Goal: Task Accomplishment & Management: Use online tool/utility

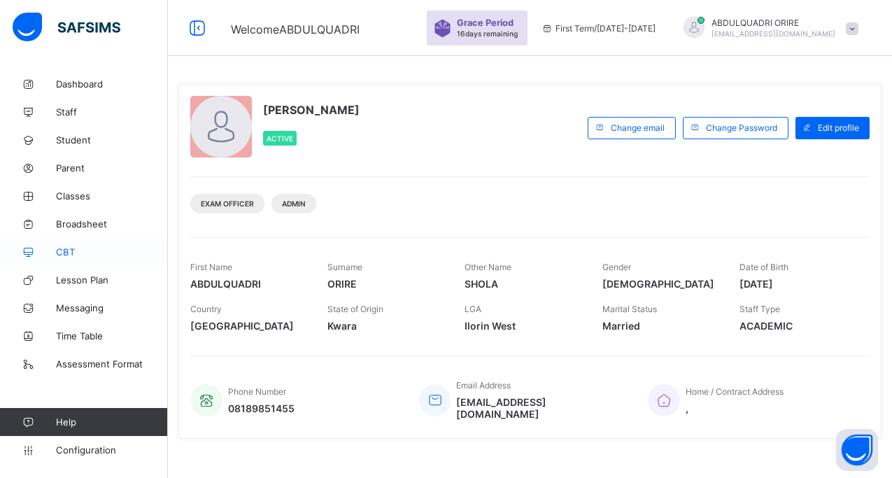
click at [61, 250] on span "CBT" at bounding box center [112, 251] width 112 height 11
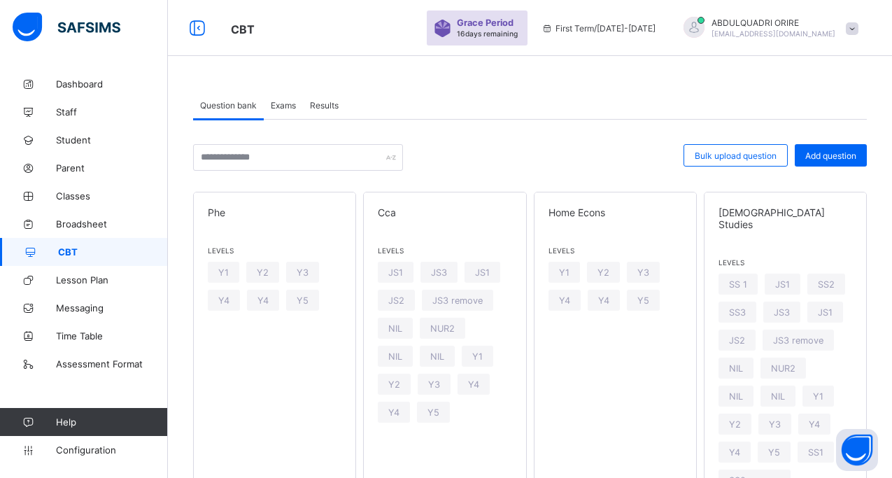
click at [283, 104] on span "Exams" at bounding box center [283, 105] width 25 height 10
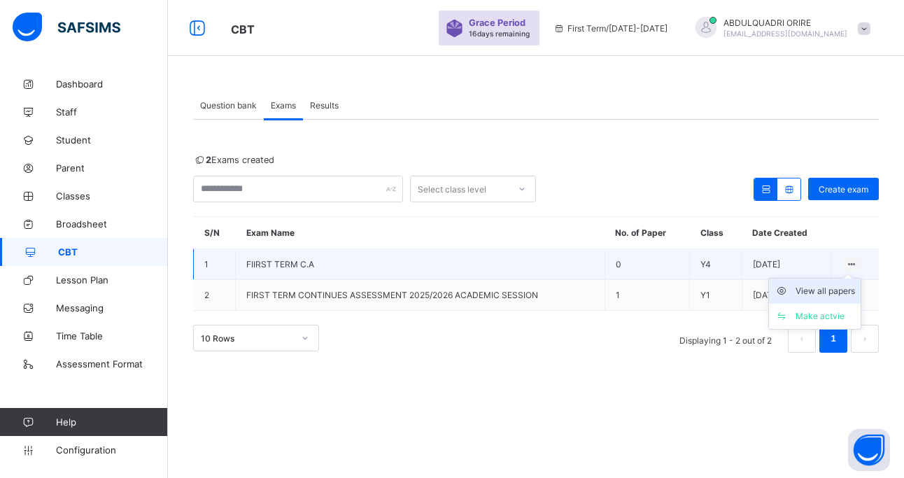
click at [811, 292] on div "View all papers" at bounding box center [824, 291] width 59 height 14
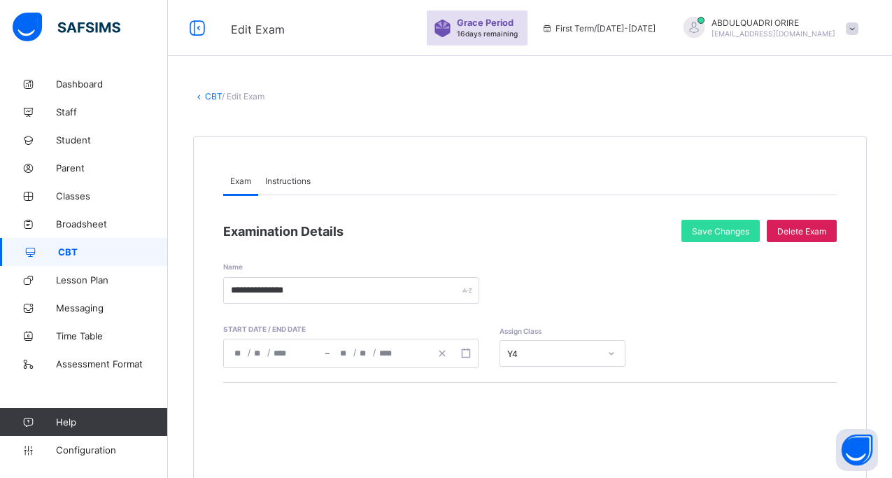
click at [811, 292] on div "**********" at bounding box center [530, 273] width 614 height 62
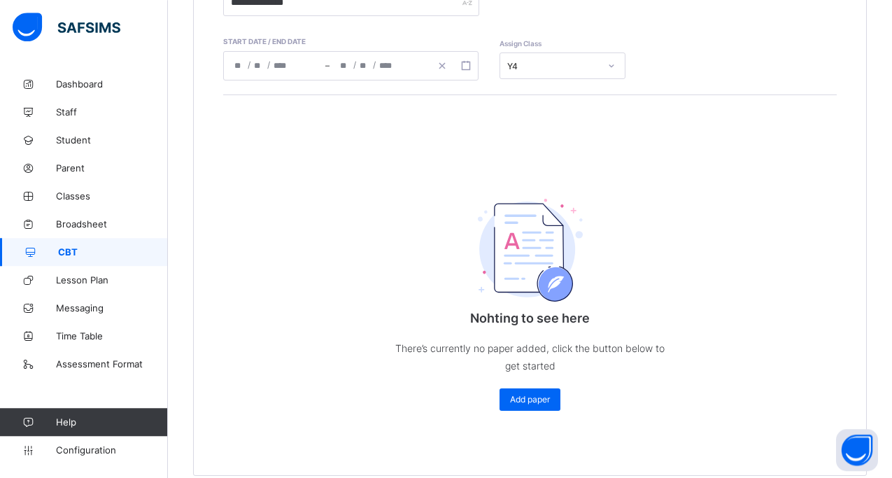
scroll to position [308, 0]
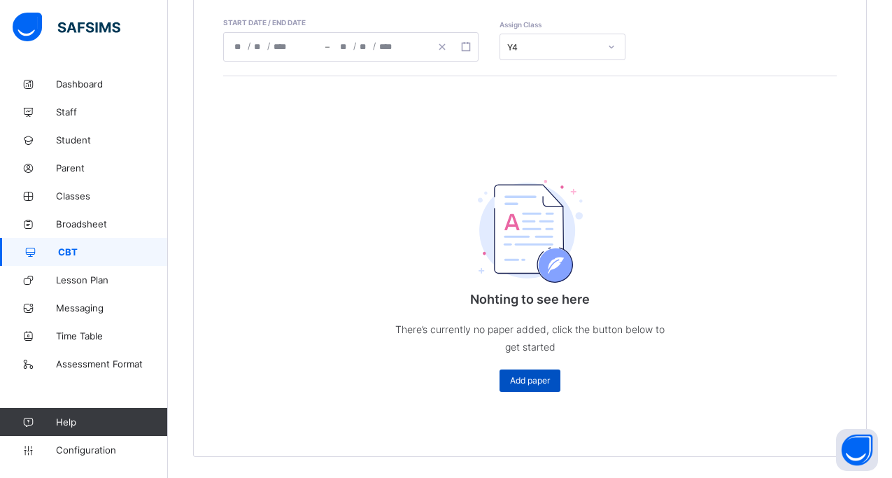
click at [550, 377] on span "Add paper" at bounding box center [530, 380] width 40 height 10
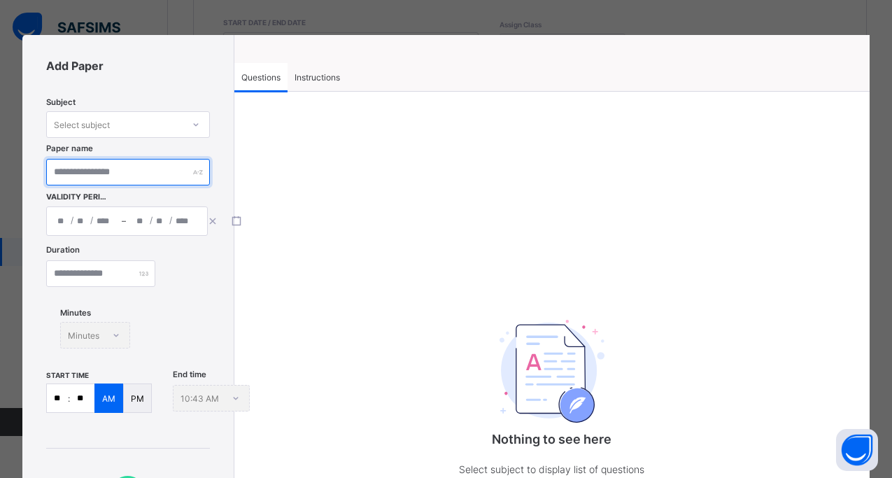
click at [88, 169] on input "text" at bounding box center [128, 172] width 164 height 27
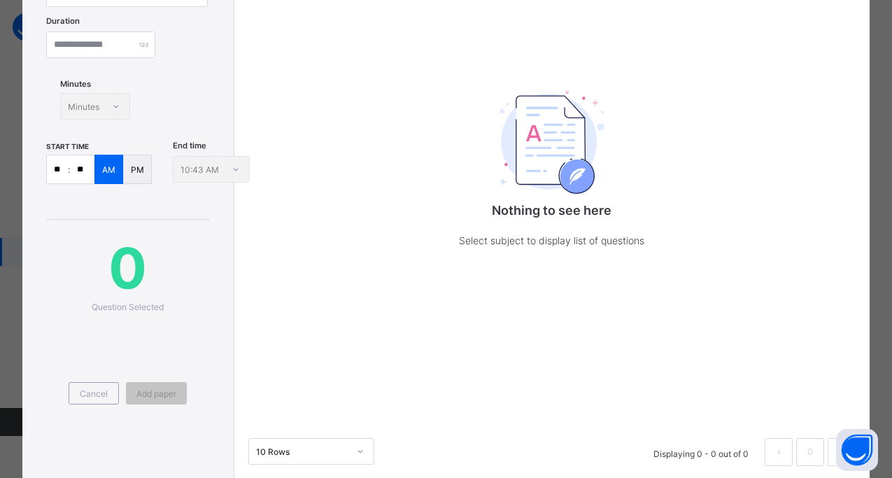
scroll to position [265, 0]
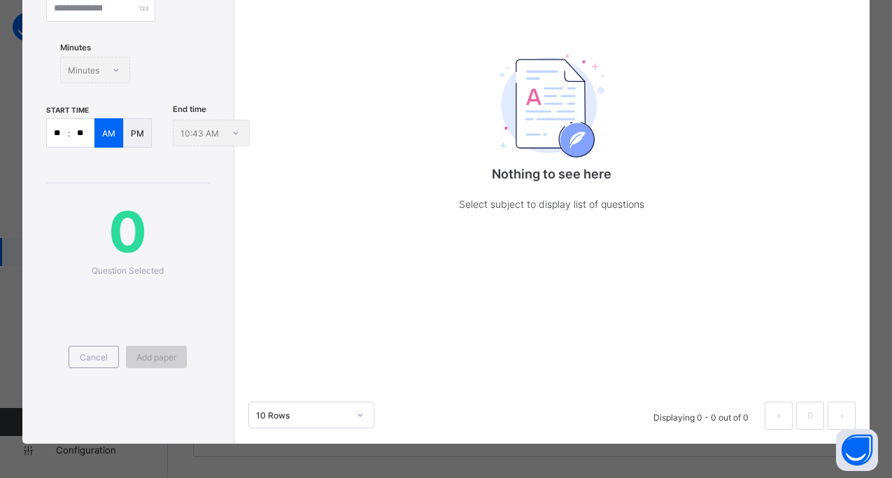
click at [169, 358] on span "Add paper" at bounding box center [156, 357] width 40 height 10
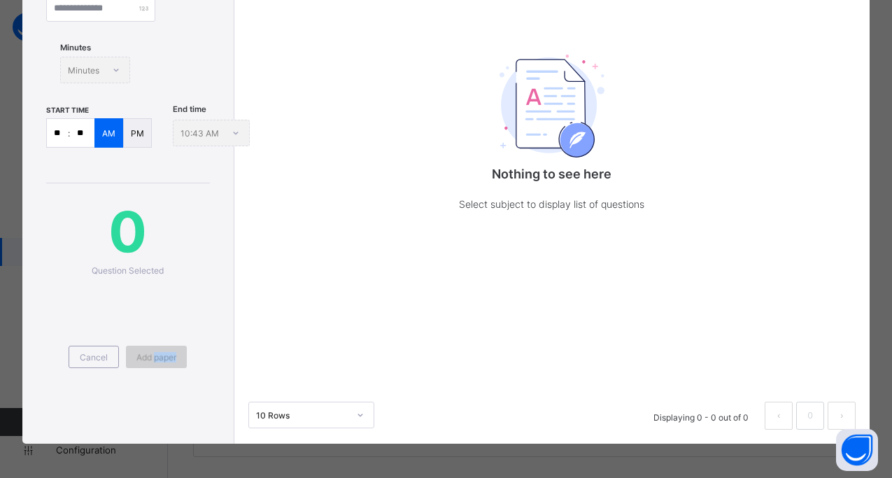
click at [169, 358] on span "Add paper" at bounding box center [156, 357] width 40 height 10
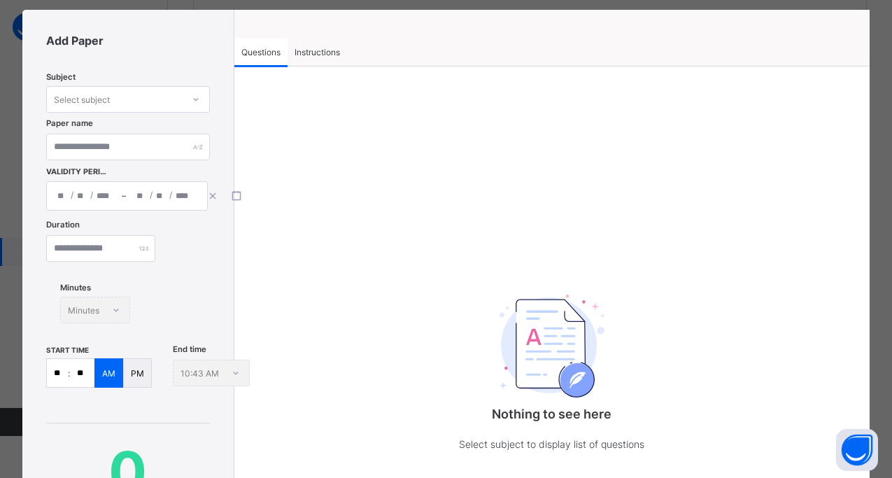
scroll to position [0, 0]
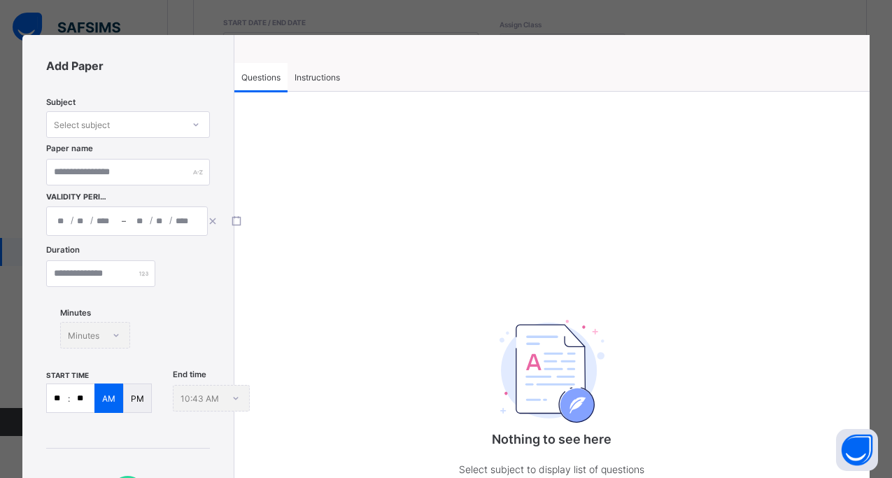
click at [866, 47] on div "Add Paper Subject Select subject Paper name Validity Period / / – / / Duration …" at bounding box center [446, 239] width 892 height 478
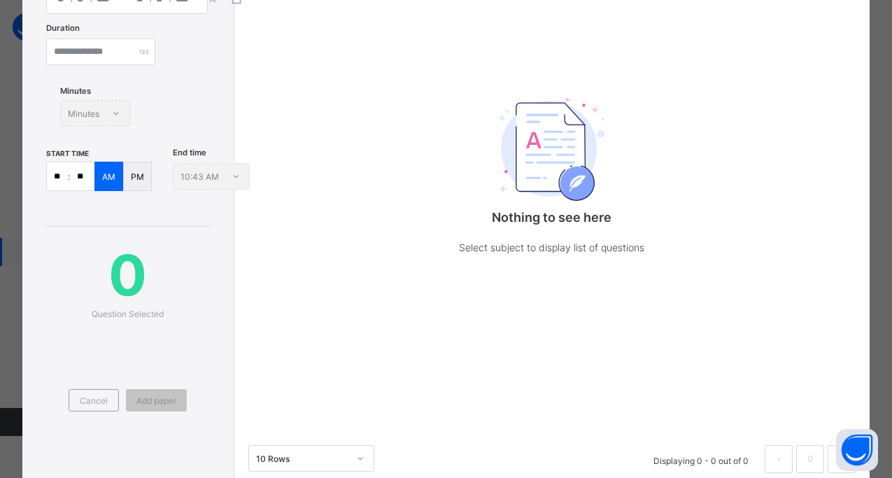
scroll to position [265, 0]
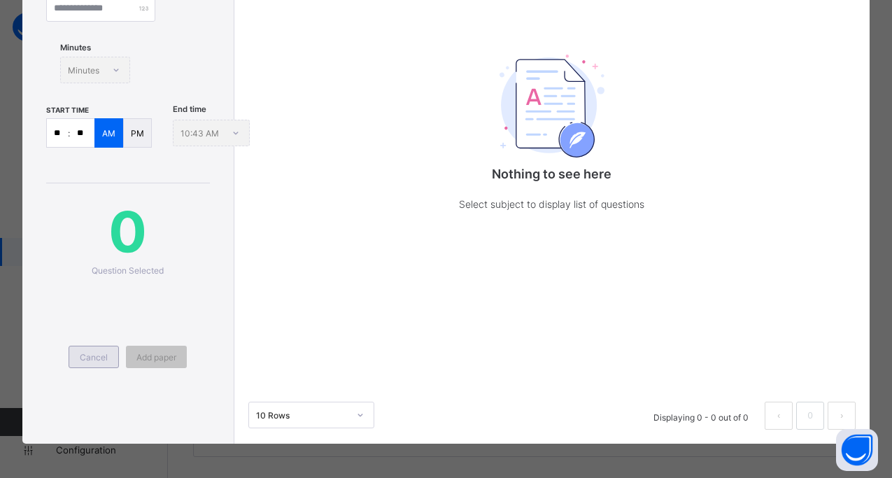
click at [84, 360] on span "Cancel" at bounding box center [94, 357] width 28 height 10
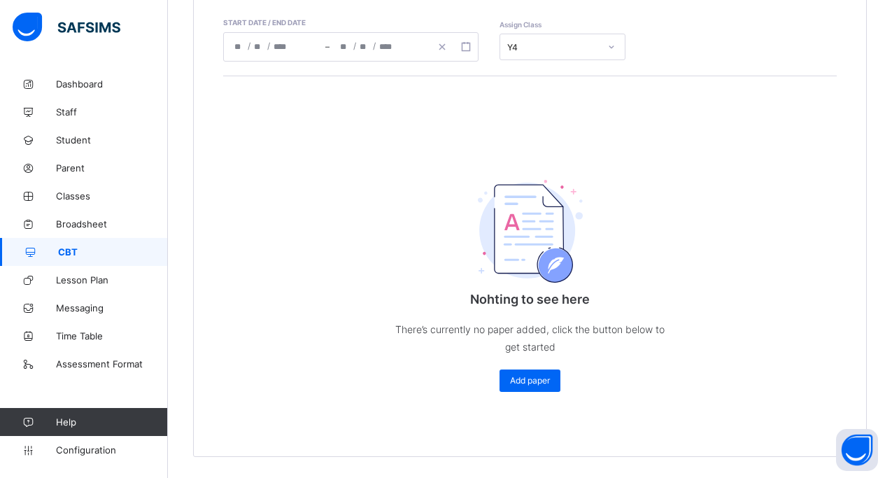
click at [89, 255] on span "CBT" at bounding box center [113, 251] width 110 height 11
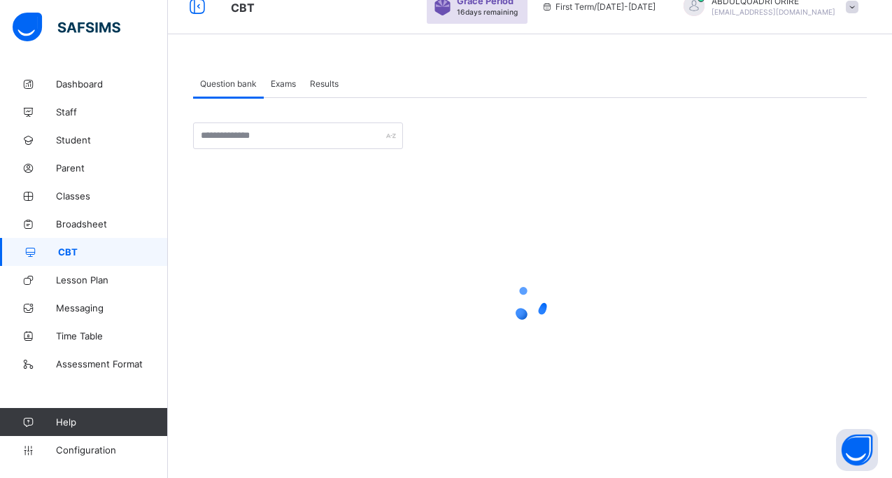
scroll to position [15, 0]
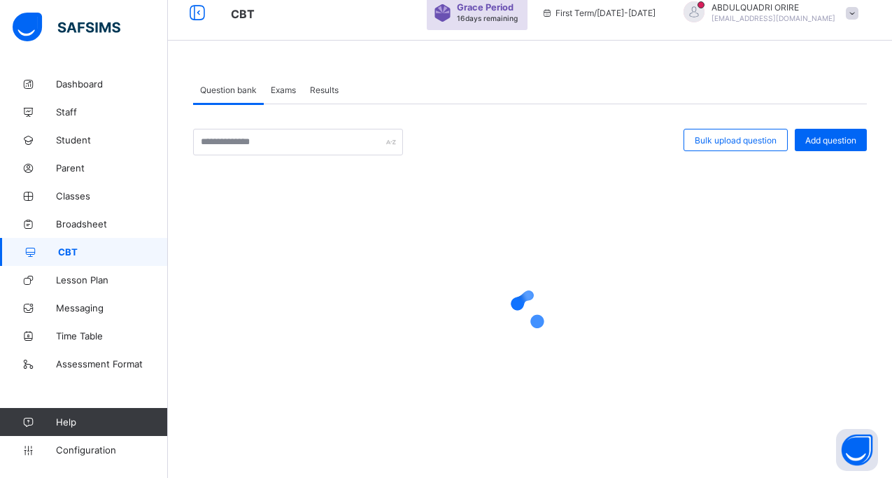
click at [282, 92] on span "Exams" at bounding box center [283, 90] width 25 height 10
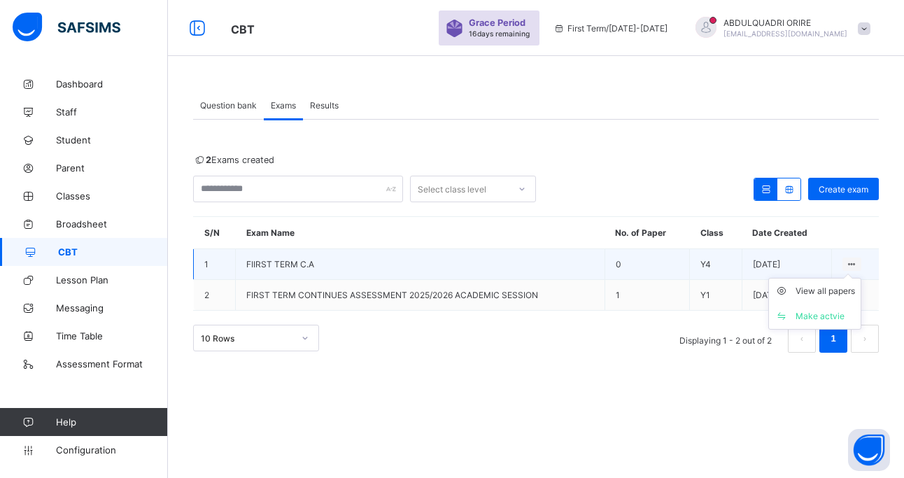
click at [849, 278] on ul "View all papers Make actvie" at bounding box center [814, 304] width 93 height 52
click at [538, 256] on td "FIIRST TERM C.A" at bounding box center [420, 264] width 369 height 31
click at [471, 269] on td "FIIRST TERM C.A" at bounding box center [420, 264] width 369 height 31
click at [457, 266] on td "FIIRST TERM C.A" at bounding box center [420, 264] width 369 height 31
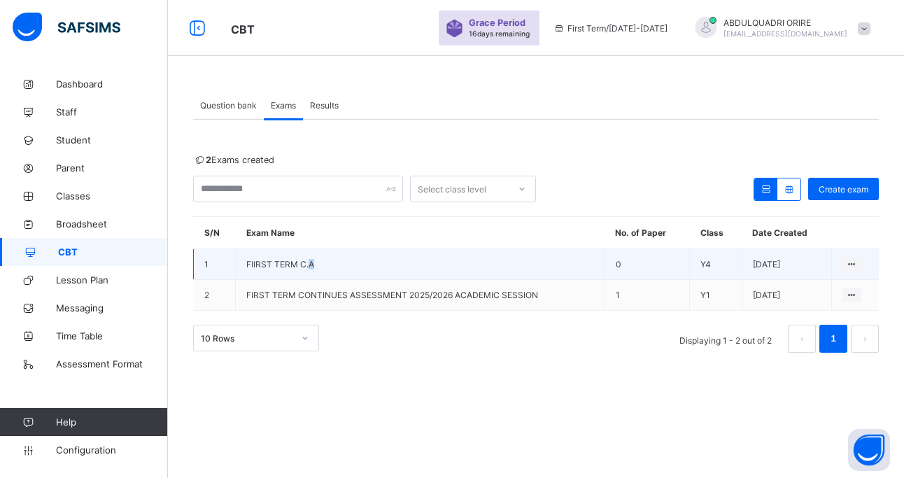
click at [457, 266] on td "FIIRST TERM C.A" at bounding box center [420, 264] width 369 height 31
click at [204, 256] on td "1" at bounding box center [215, 264] width 42 height 31
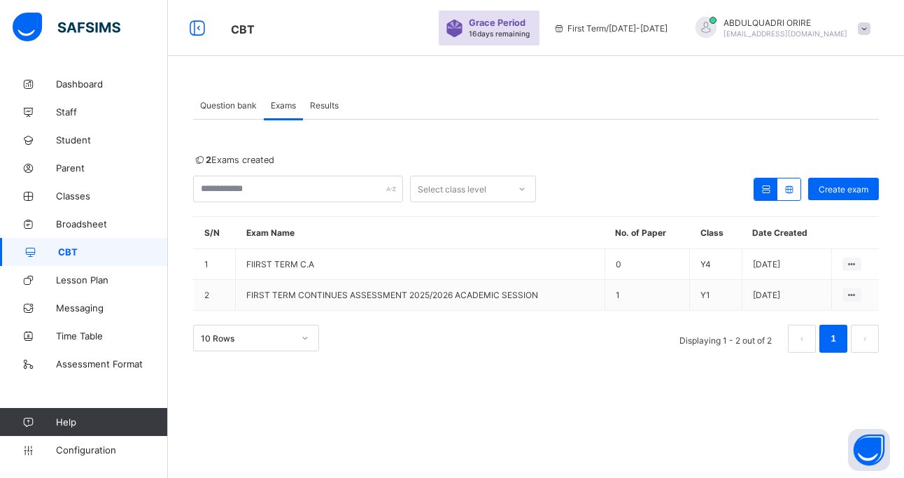
click at [858, 244] on th at bounding box center [855, 233] width 48 height 32
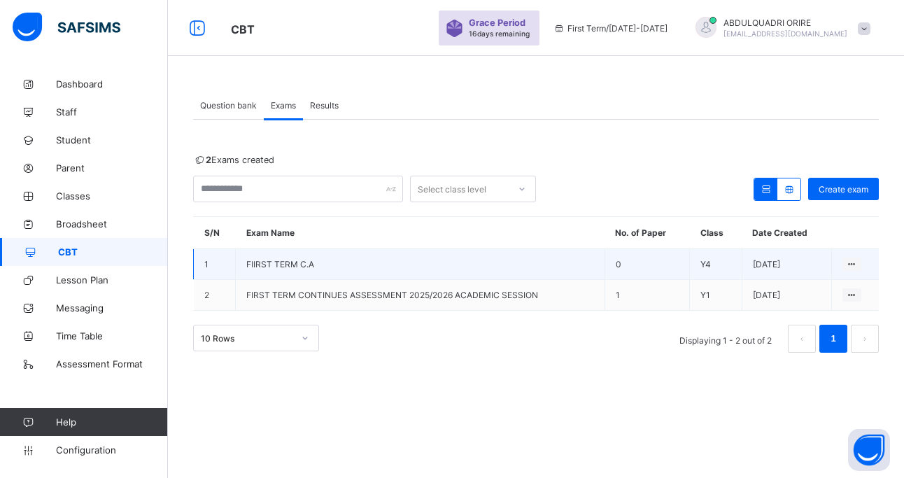
click at [629, 269] on td "0" at bounding box center [646, 264] width 85 height 31
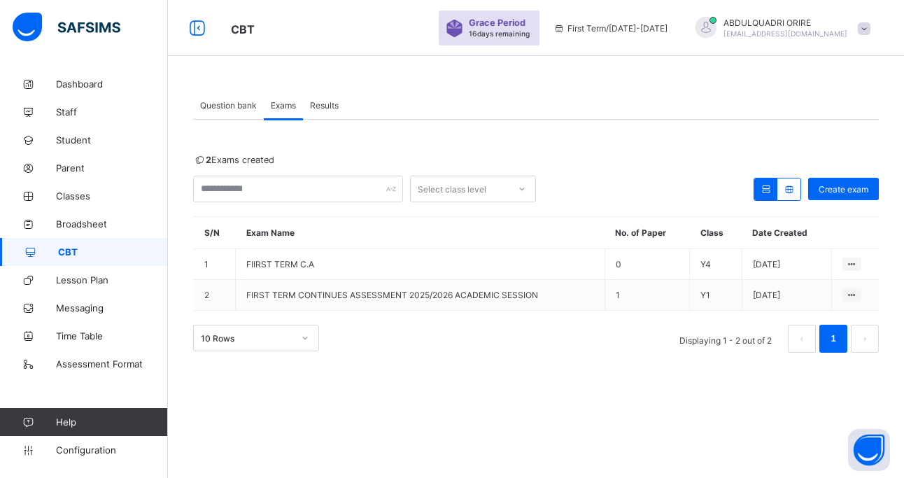
click at [239, 104] on span "Question bank" at bounding box center [228, 105] width 57 height 10
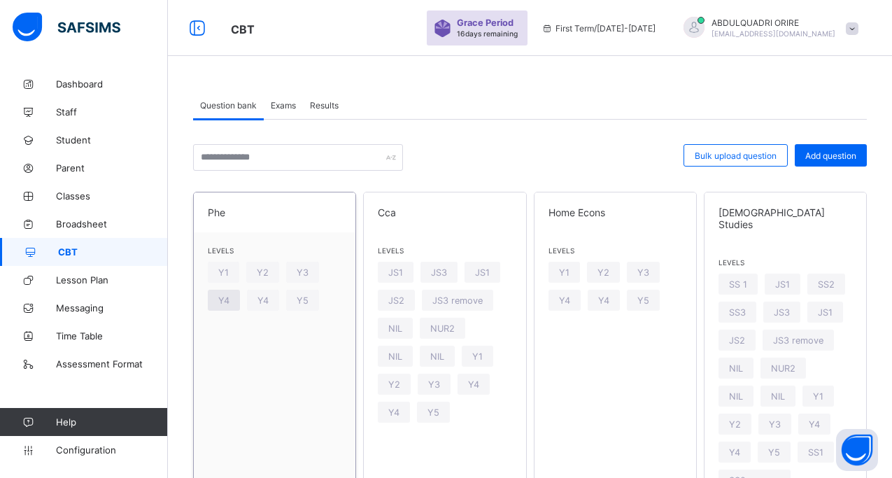
click at [224, 301] on span "Y4" at bounding box center [223, 300] width 11 height 10
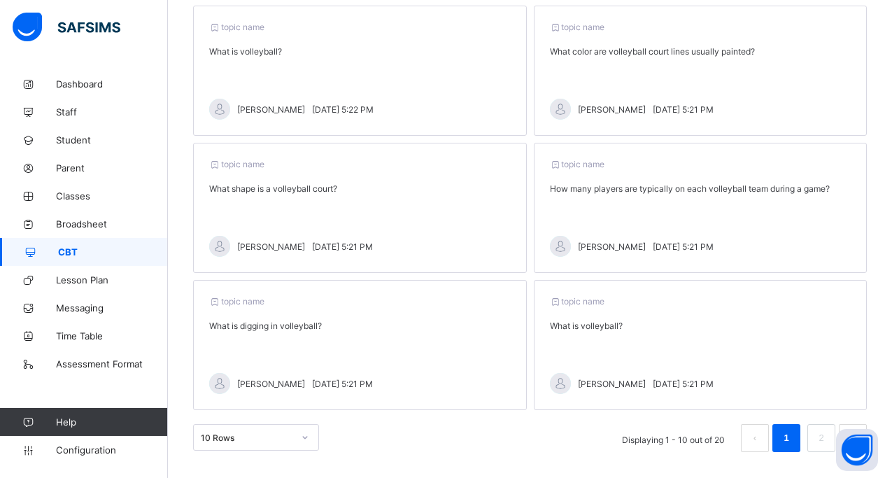
scroll to position [448, 0]
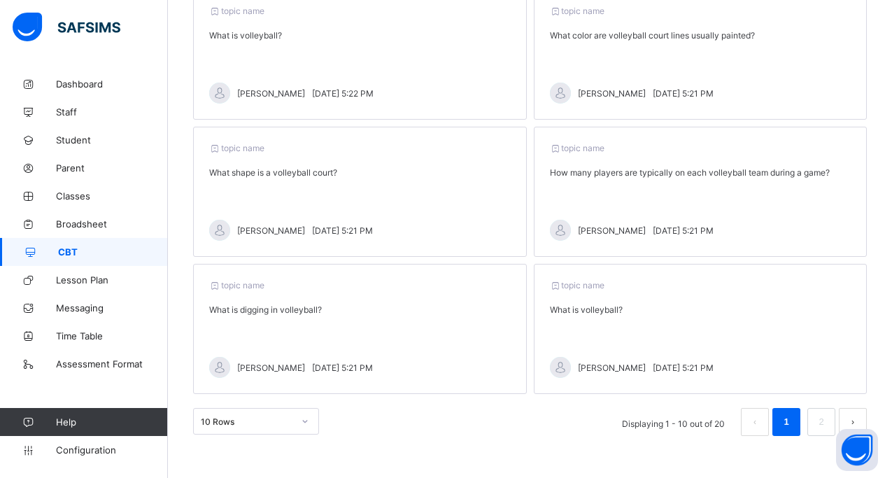
click at [234, 288] on span "topic name" at bounding box center [236, 285] width 55 height 10
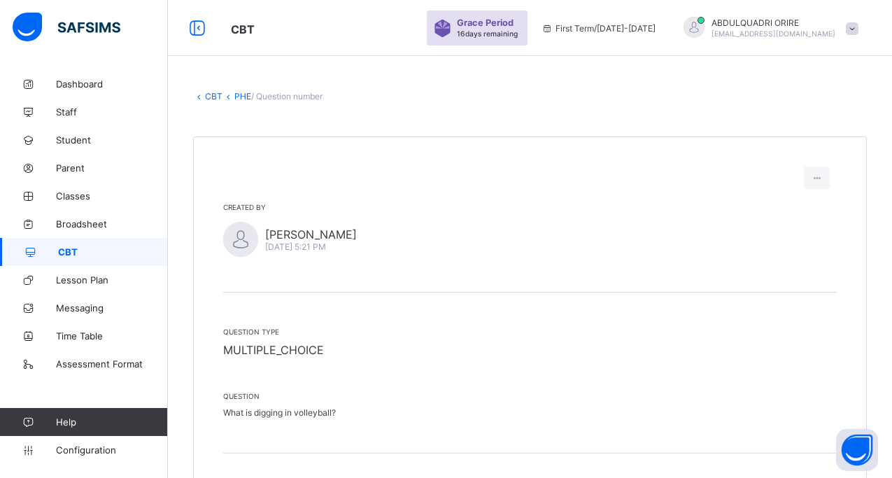
click at [248, 236] on div at bounding box center [240, 239] width 35 height 35
click at [278, 97] on span "/ Question number" at bounding box center [286, 96] width 71 height 10
click at [112, 250] on span "CBT" at bounding box center [113, 251] width 110 height 11
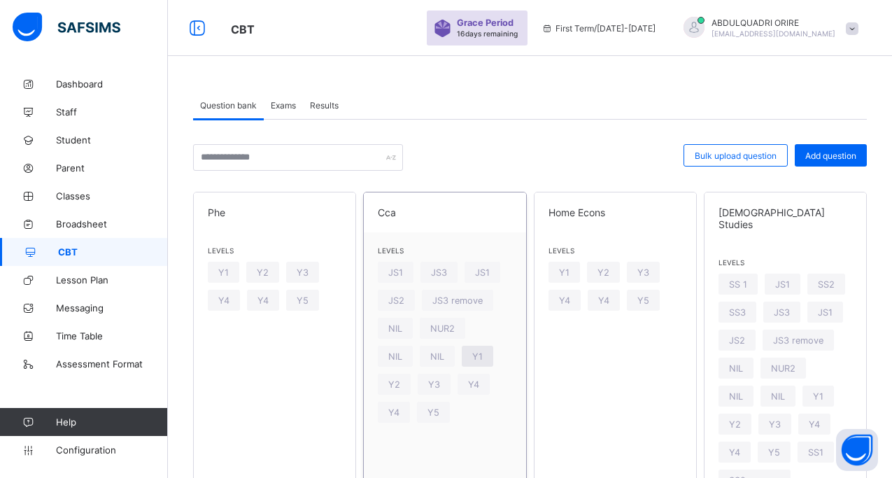
click at [472, 355] on span "Y1" at bounding box center [477, 356] width 10 height 10
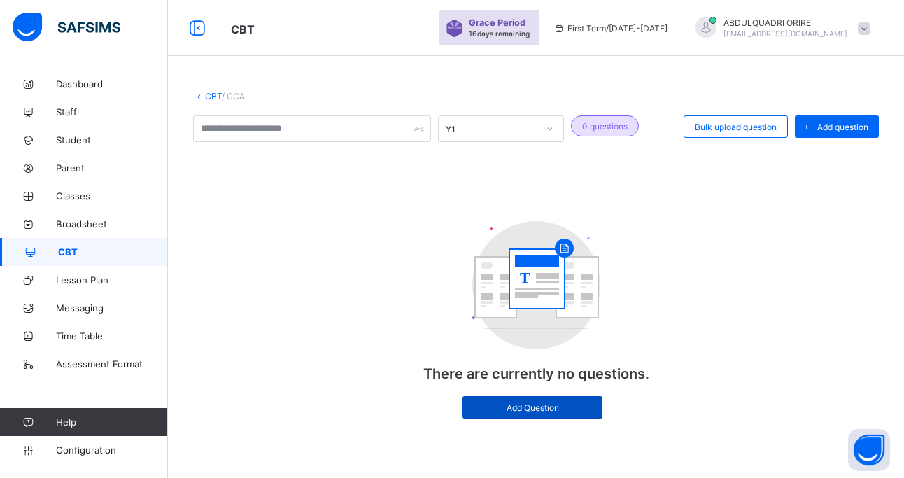
click at [511, 408] on span "Add Question" at bounding box center [532, 407] width 119 height 10
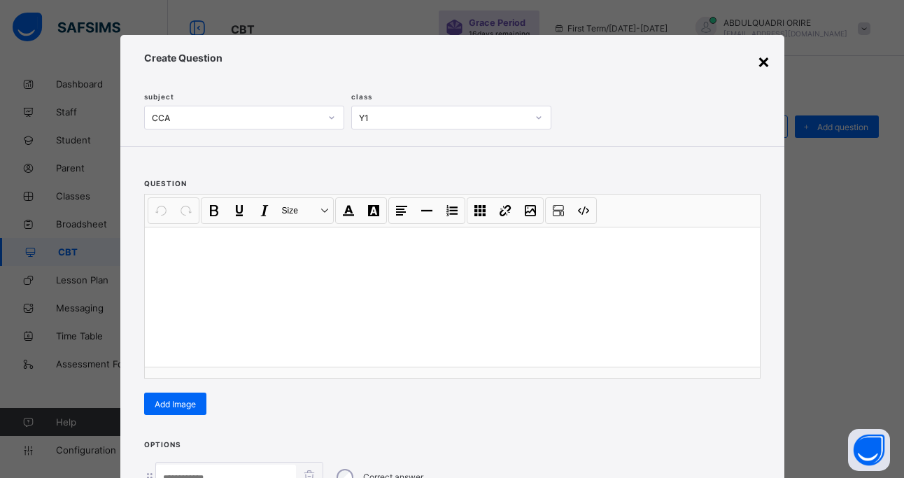
click at [757, 64] on div "×" at bounding box center [763, 61] width 13 height 24
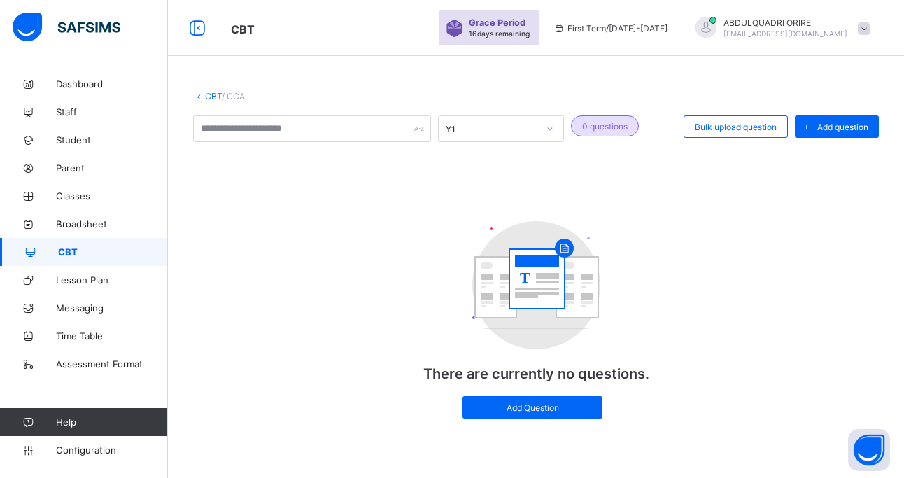
click at [79, 253] on span "CBT" at bounding box center [113, 251] width 110 height 11
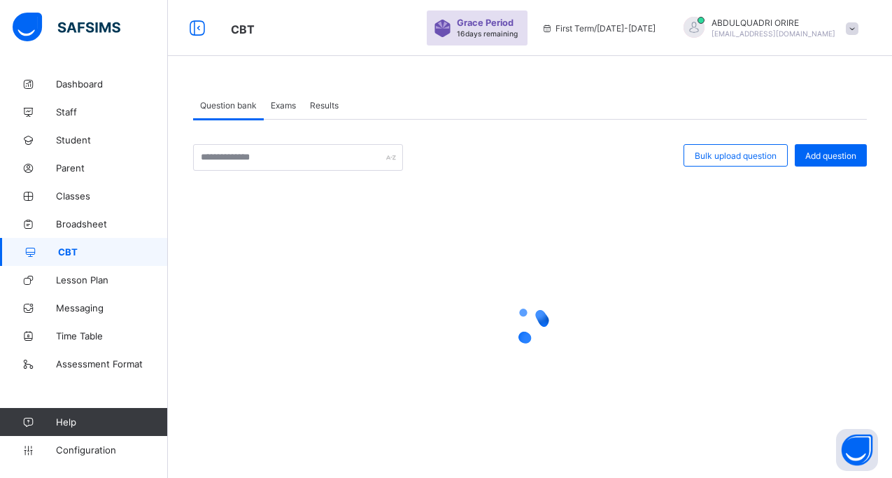
click at [284, 106] on span "Exams" at bounding box center [283, 105] width 25 height 10
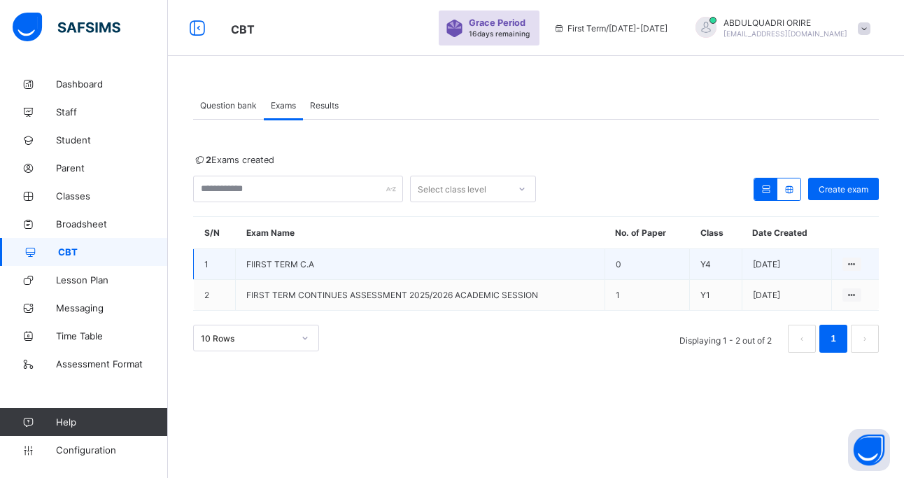
click at [637, 269] on td "0" at bounding box center [646, 264] width 85 height 31
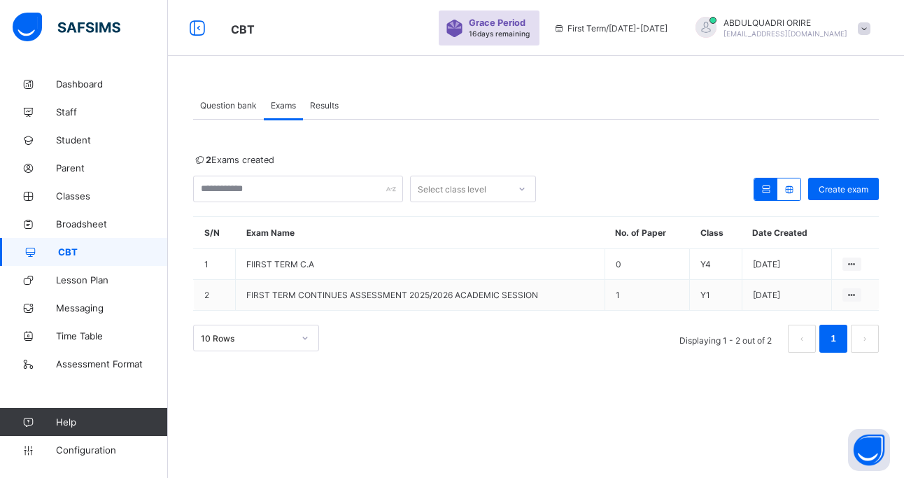
click at [791, 189] on icon at bounding box center [789, 189] width 12 height 10
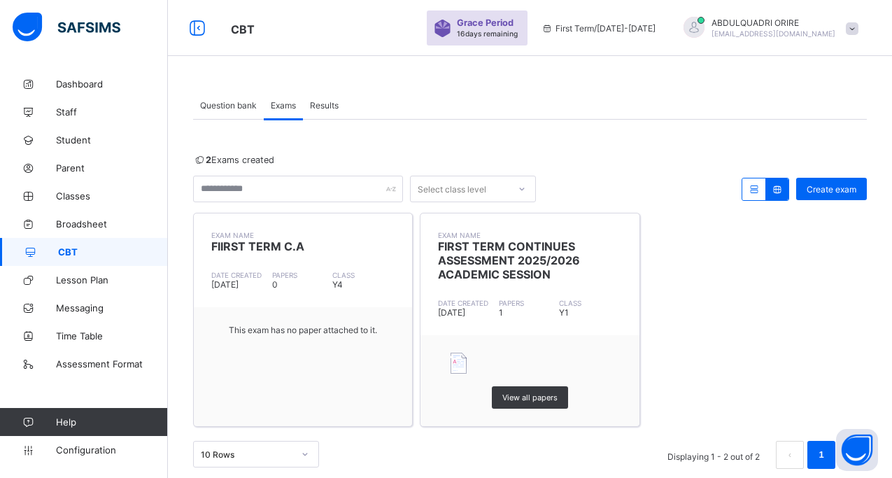
scroll to position [22, 0]
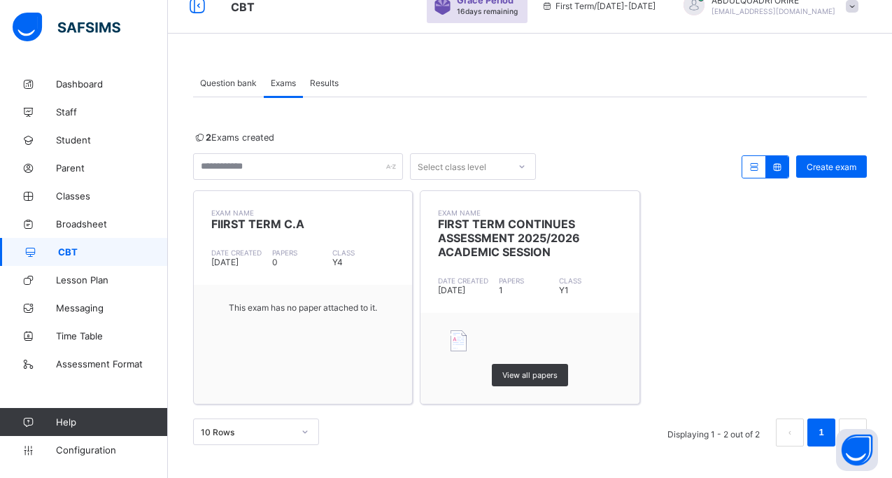
click at [327, 325] on div "This exam has no paper attached to it." at bounding box center [303, 307] width 218 height 45
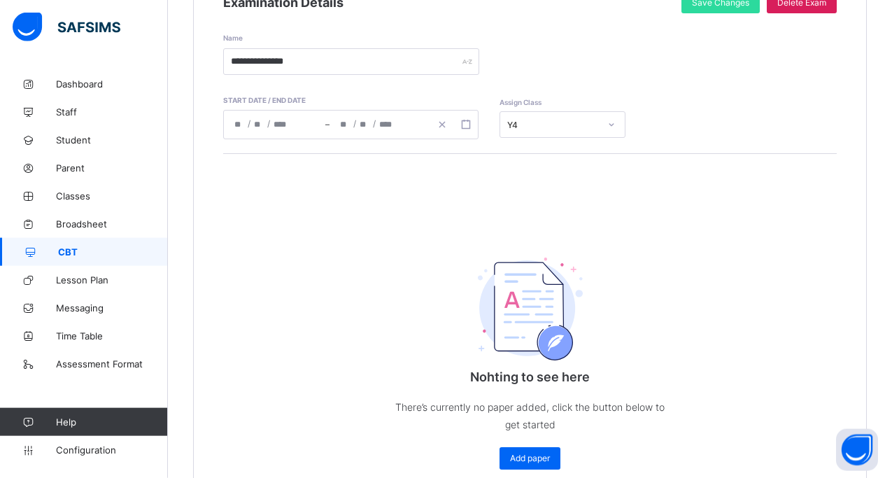
scroll to position [308, 0]
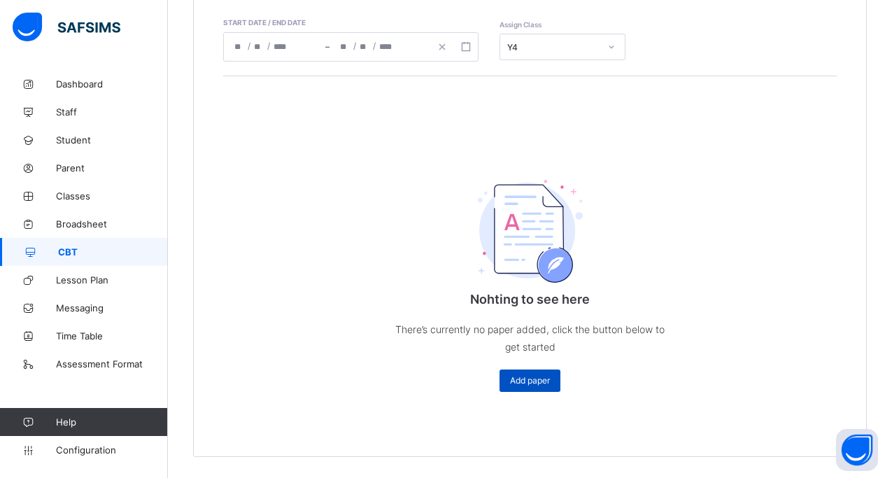
click at [537, 383] on span "Add paper" at bounding box center [530, 380] width 40 height 10
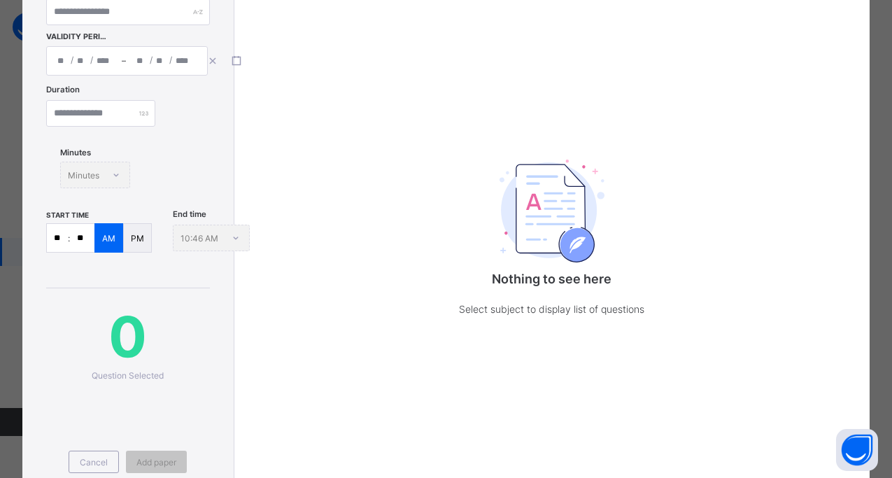
scroll to position [0, 0]
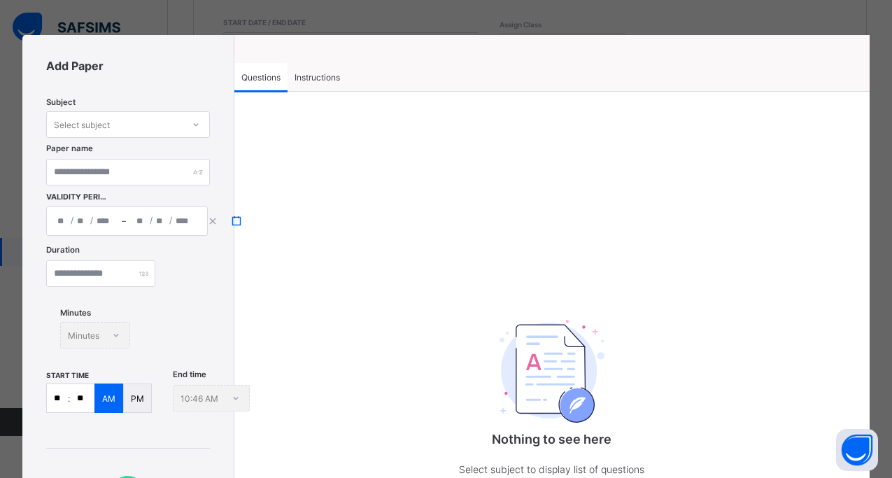
click at [238, 222] on icon "button" at bounding box center [237, 221] width 10 height 10
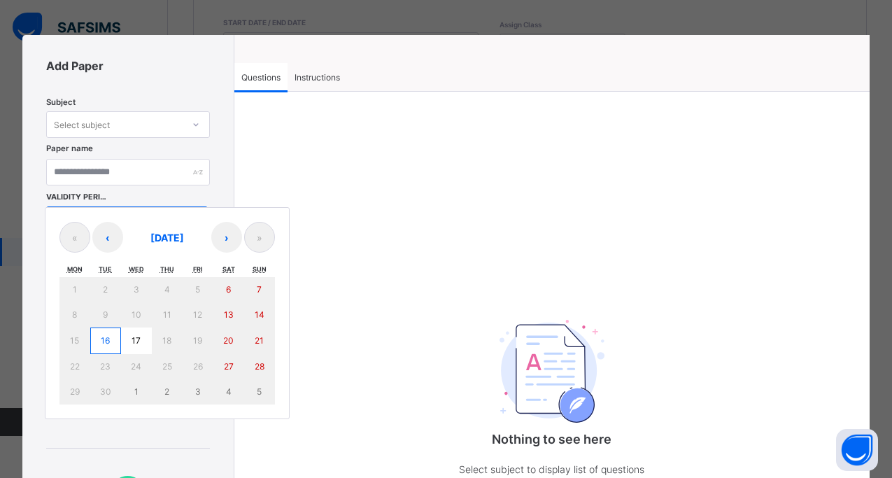
click at [737, 297] on div "Nothing to see here Select subject to display list of questions" at bounding box center [551, 363] width 635 height 495
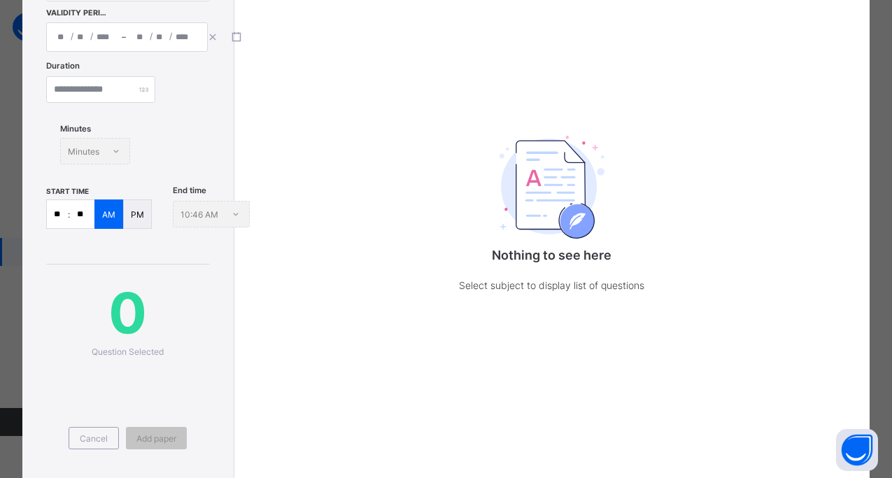
scroll to position [265, 0]
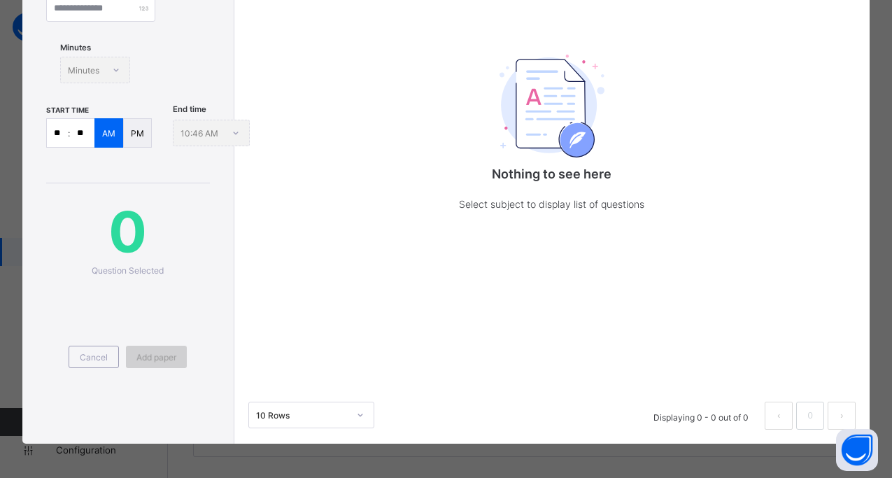
click at [137, 360] on span "Add paper" at bounding box center [156, 357] width 40 height 10
click at [92, 350] on div "Cancel" at bounding box center [94, 357] width 50 height 22
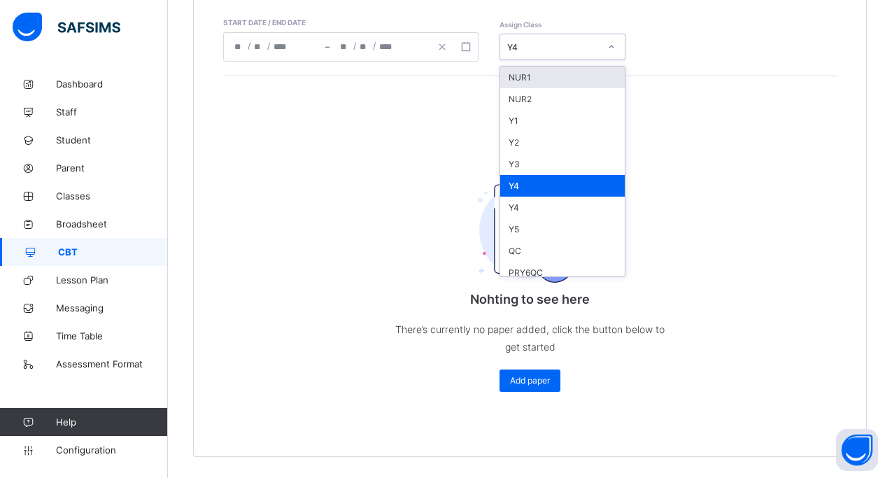
click at [611, 45] on icon at bounding box center [611, 47] width 8 height 14
click at [514, 199] on div "Y4" at bounding box center [562, 208] width 125 height 22
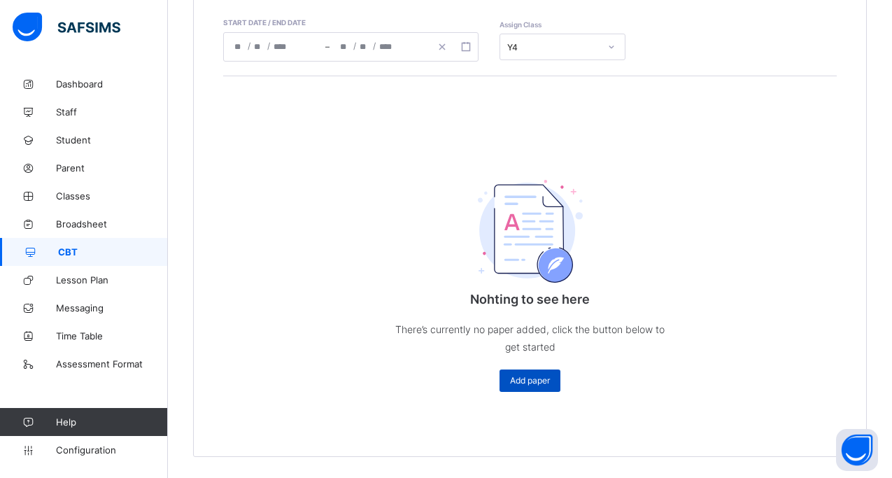
click at [537, 382] on span "Add paper" at bounding box center [530, 380] width 40 height 10
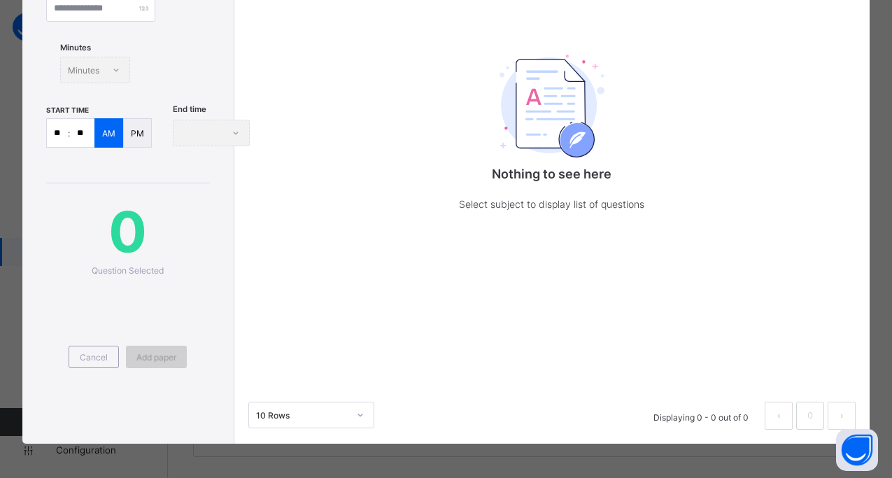
click at [142, 348] on div "Add paper" at bounding box center [156, 357] width 61 height 22
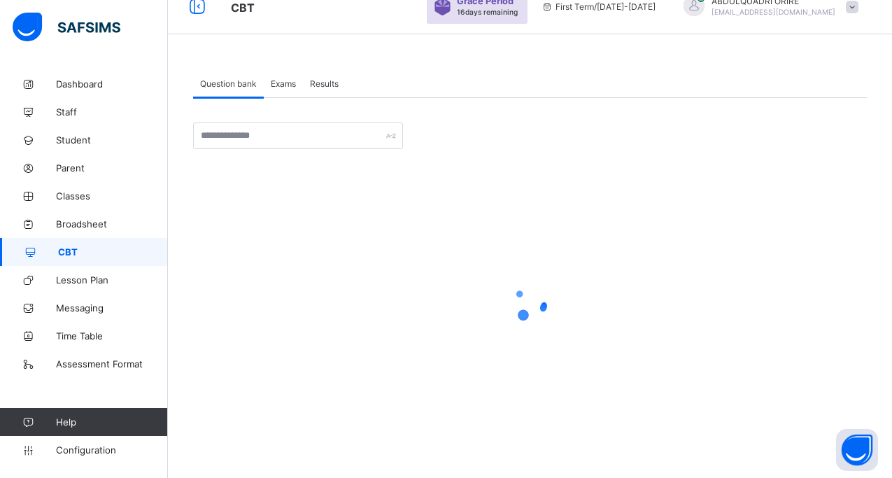
scroll to position [22, 0]
